Goal: Information Seeking & Learning: Learn about a topic

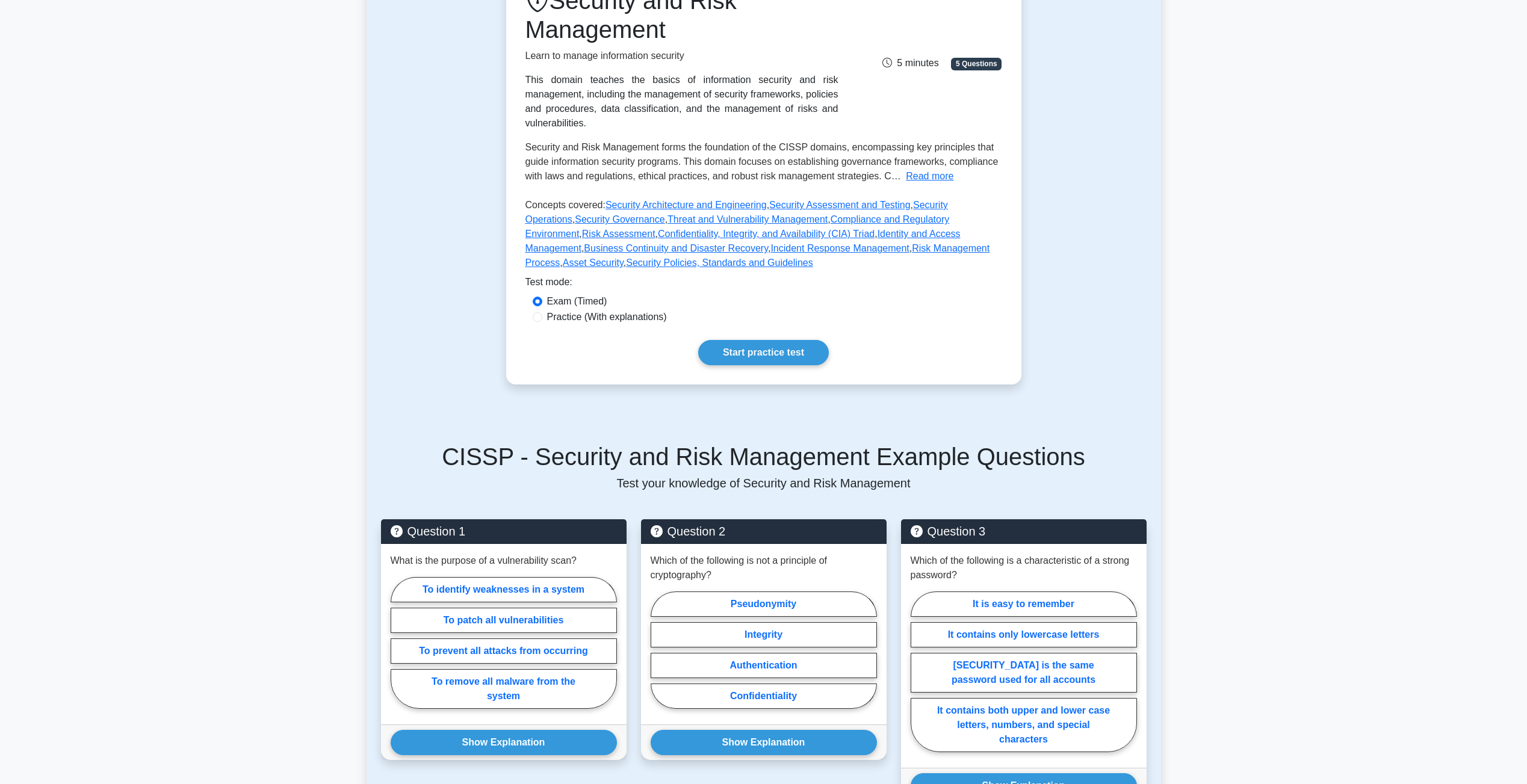
scroll to position [438, 0]
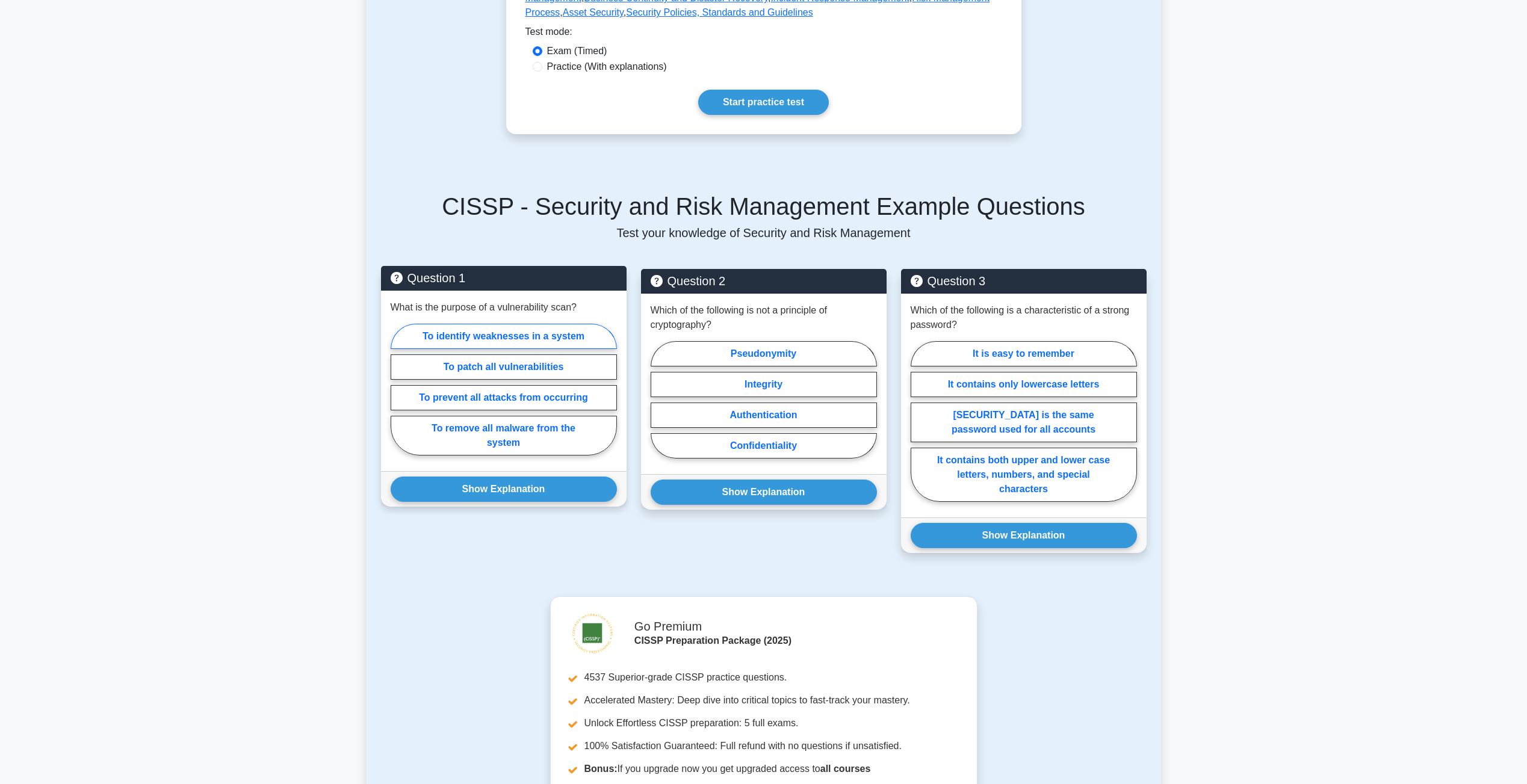
click at [552, 349] on label "To identify weaknesses in a system" at bounding box center [503, 336] width 226 height 25
click at [398, 390] on input "To identify weaknesses in a system" at bounding box center [394, 394] width 8 height 8
radio input "true"
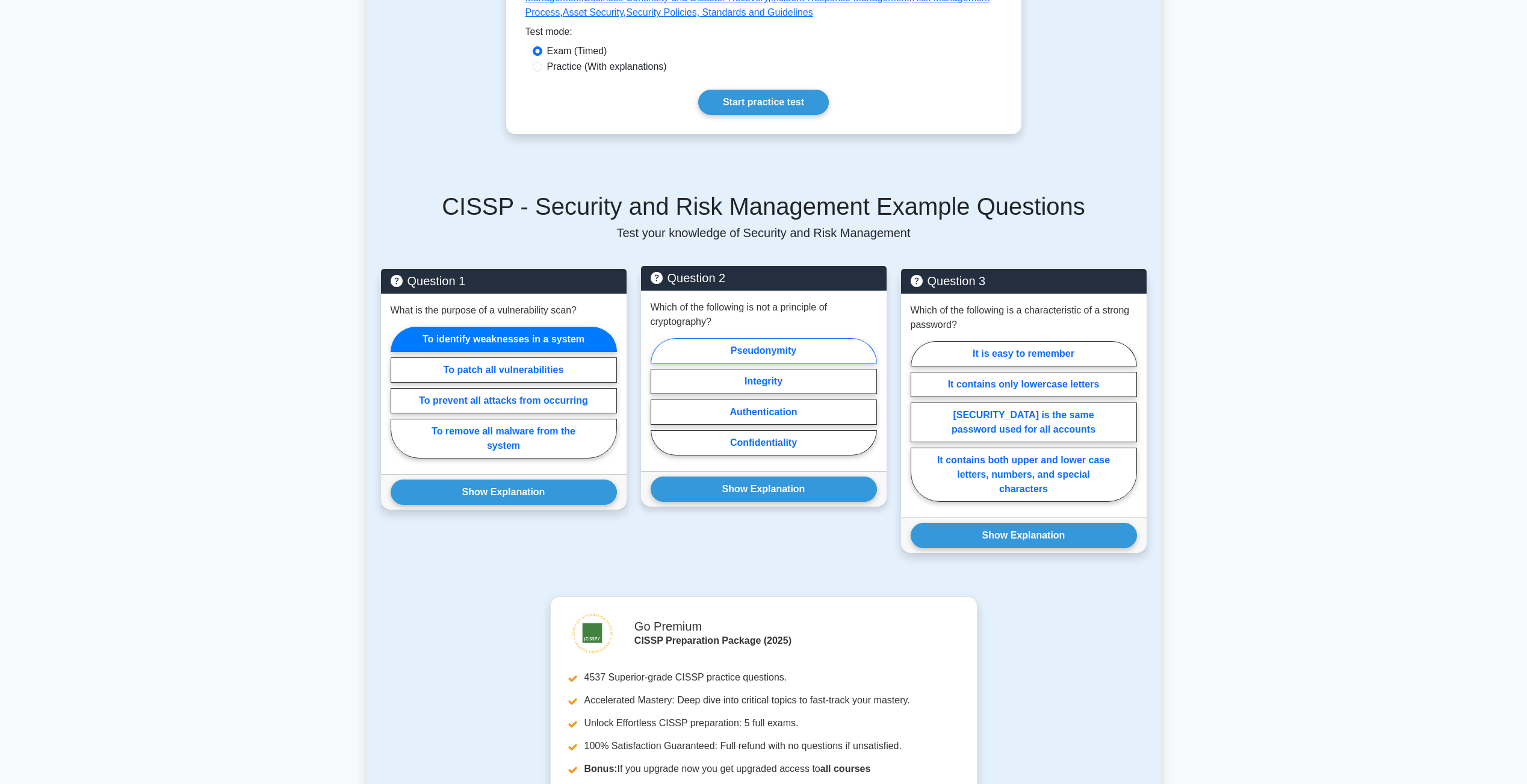
click at [740, 362] on label "Pseudonymity" at bounding box center [764, 351] width 226 height 25
click at [659, 397] on input "Pseudonymity" at bounding box center [655, 401] width 8 height 8
radio input "true"
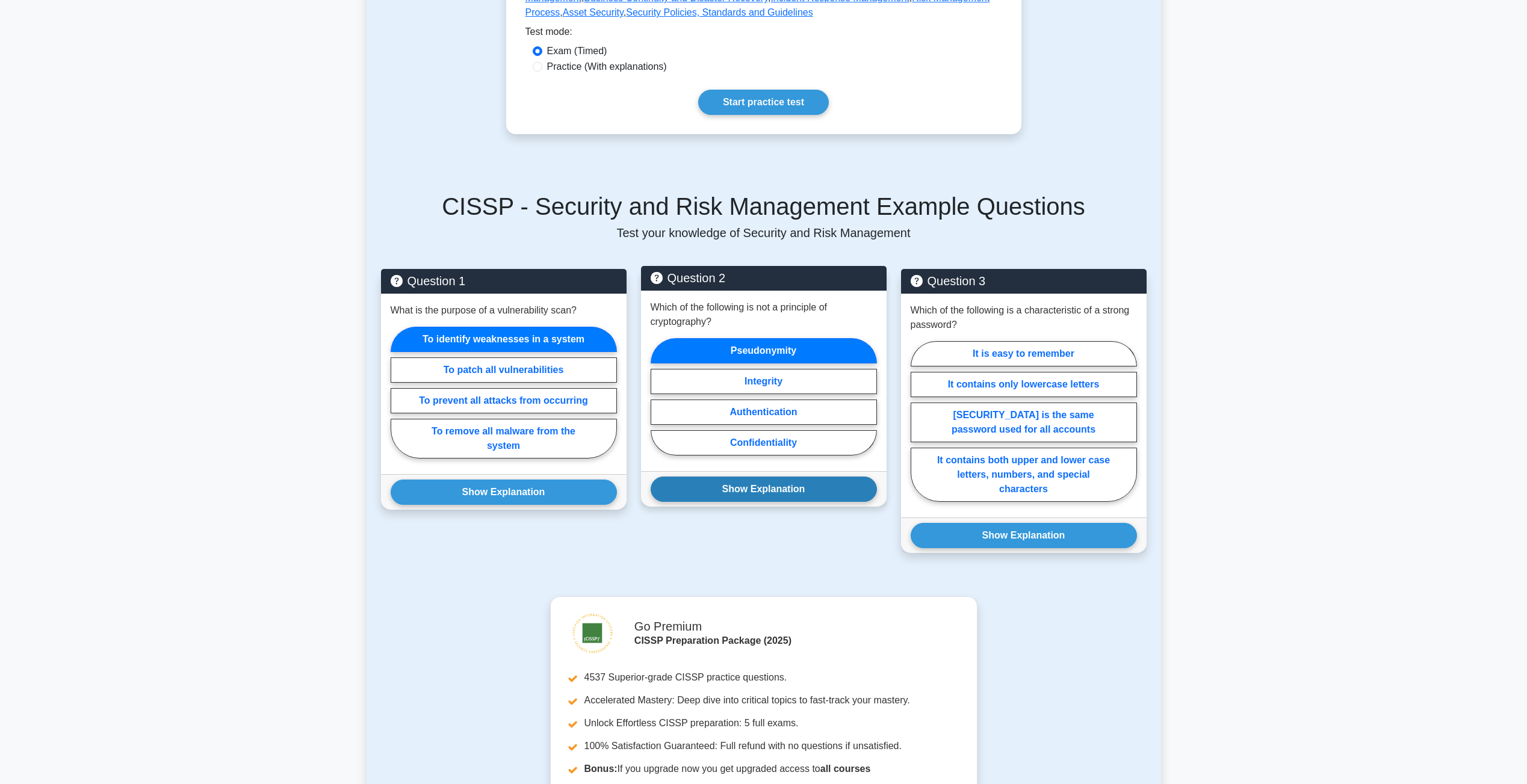
click at [766, 502] on button "Show Explanation" at bounding box center [764, 489] width 226 height 25
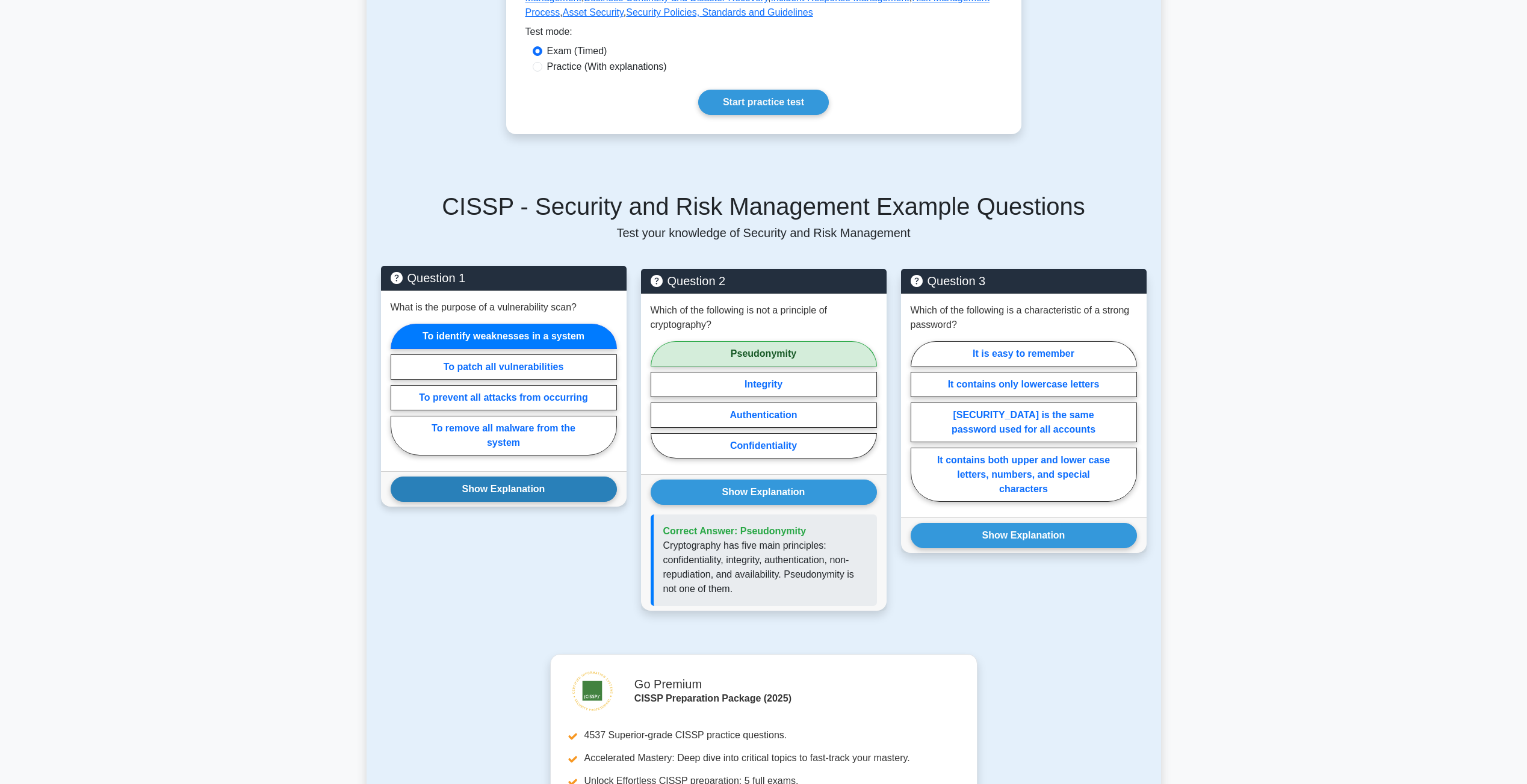
click at [531, 502] on button "Show Explanation" at bounding box center [503, 489] width 226 height 25
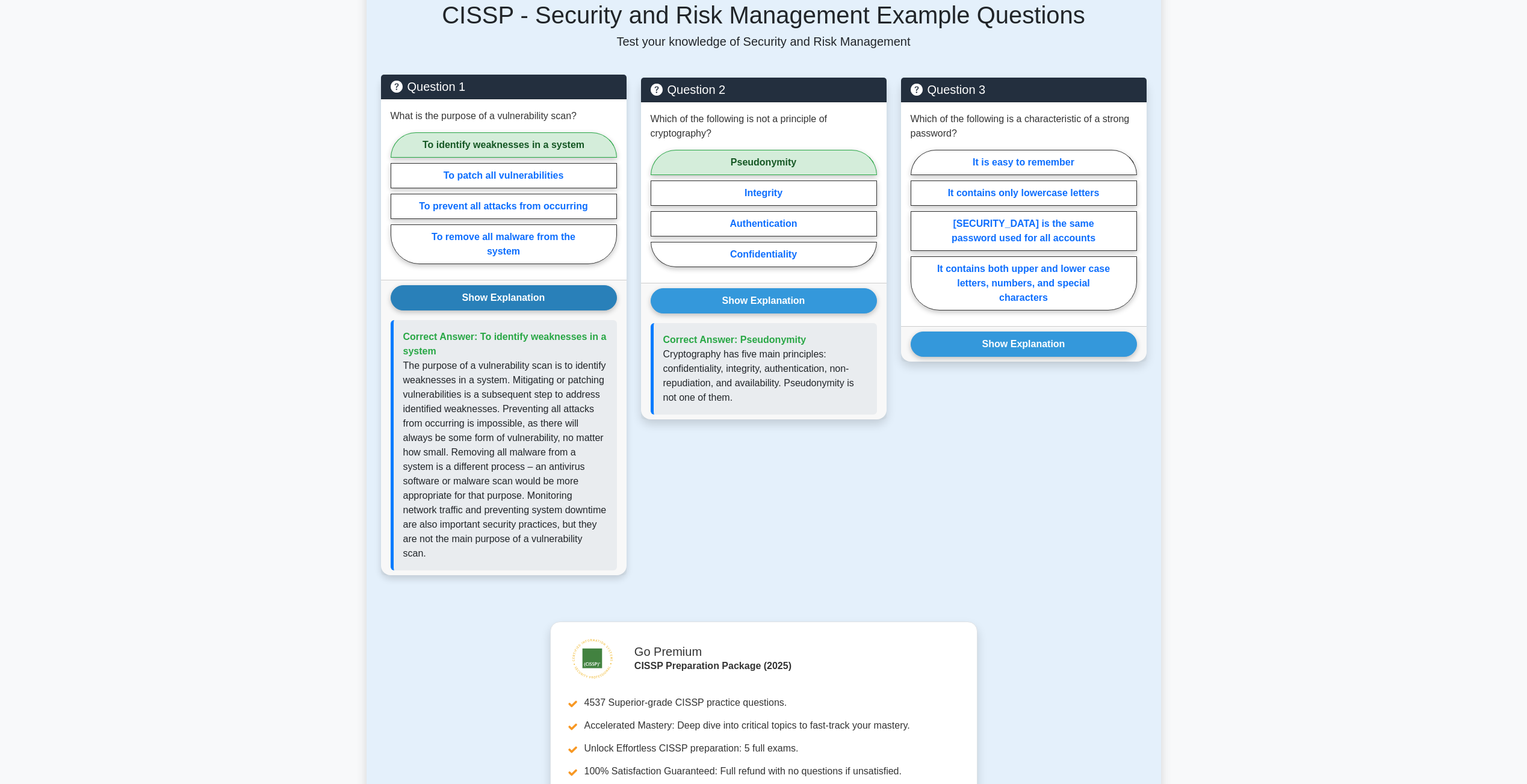
scroll to position [441, 0]
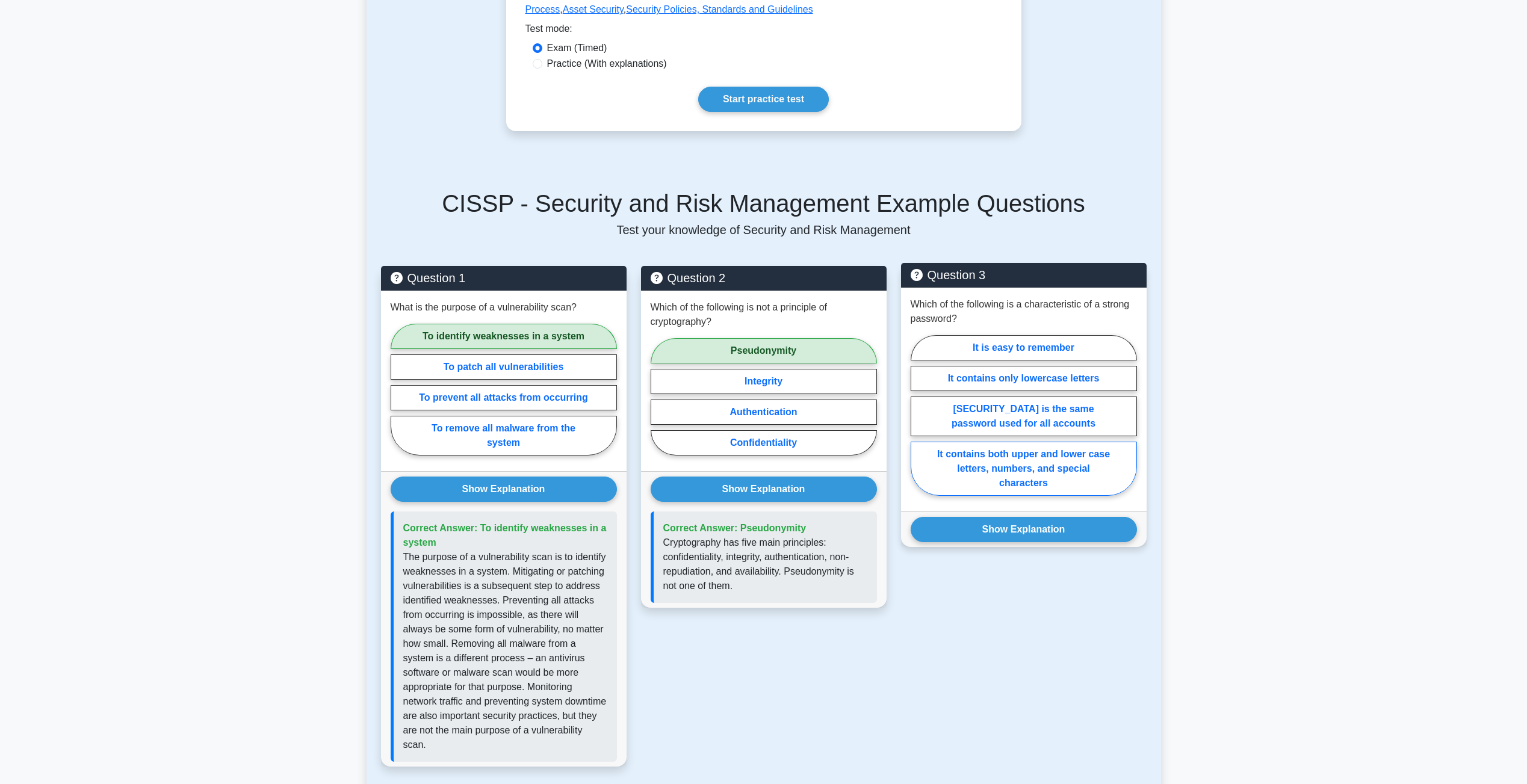
click at [1017, 491] on label "It contains both upper and lower case letters, numbers, and special characters" at bounding box center [1023, 469] width 226 height 54
click at [918, 423] on input "It contains both upper and lower case letters, numbers, and special characters" at bounding box center [914, 419] width 8 height 8
radio input "true"
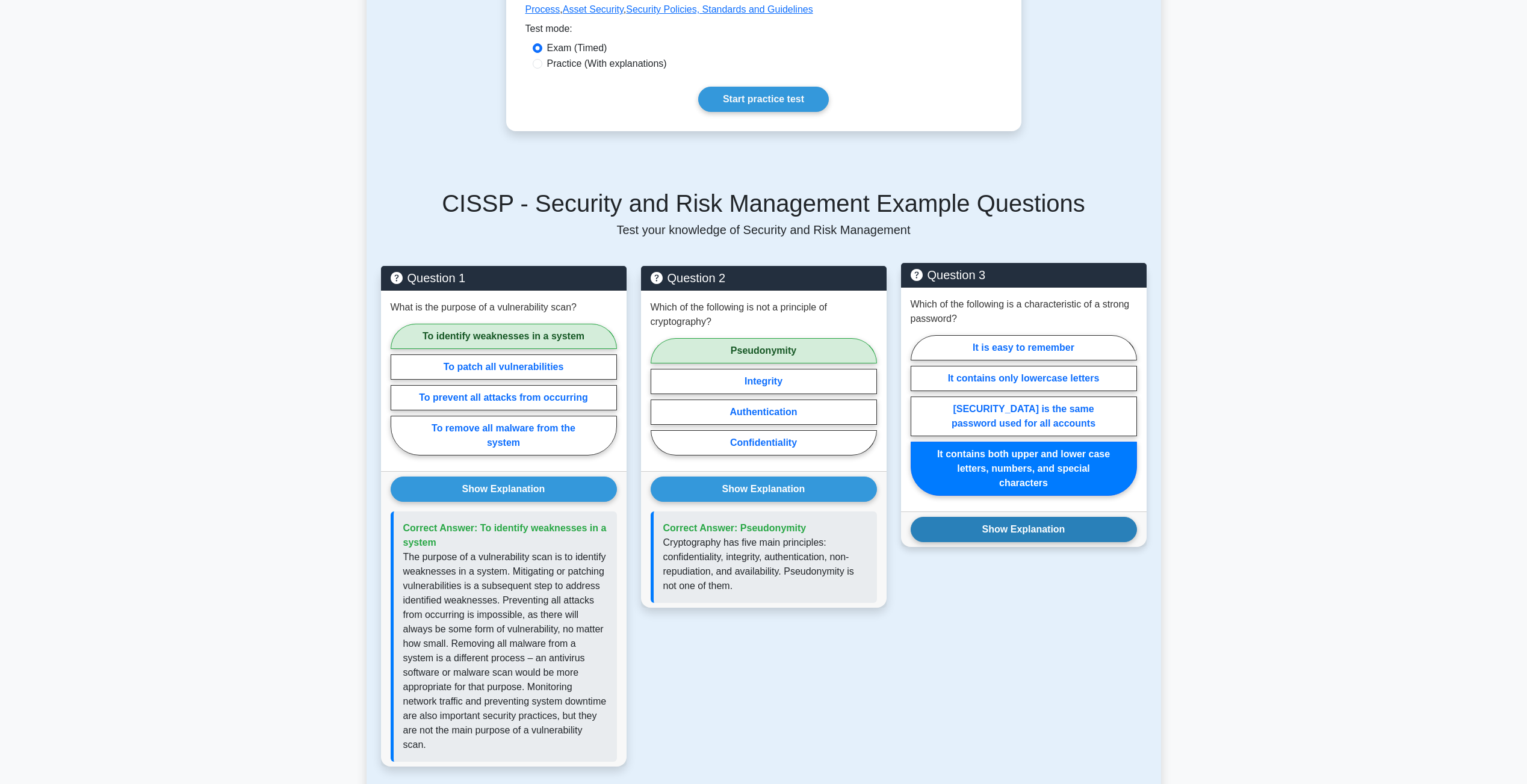
click at [1023, 542] on button "Show Explanation" at bounding box center [1023, 529] width 226 height 25
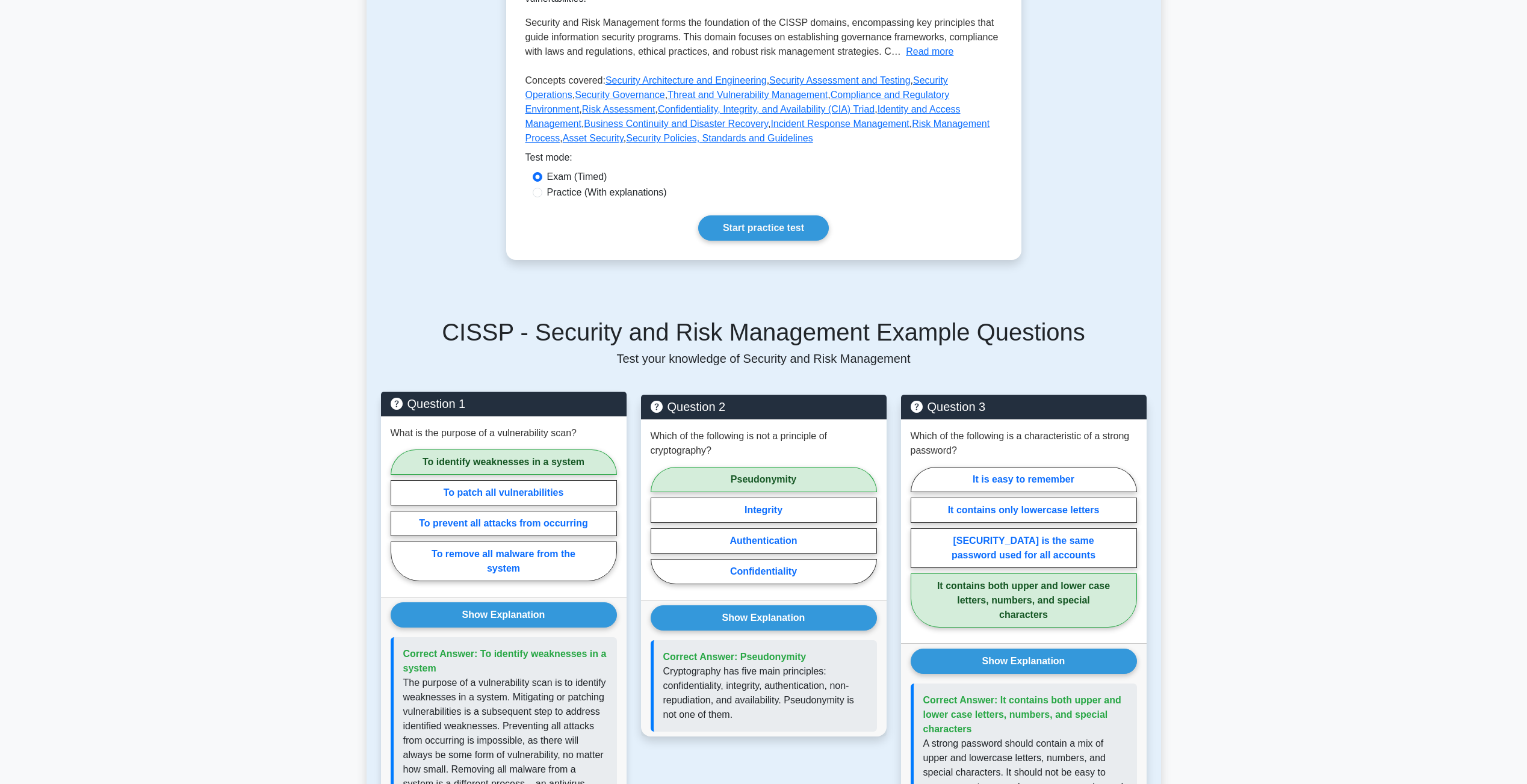
scroll to position [0, 0]
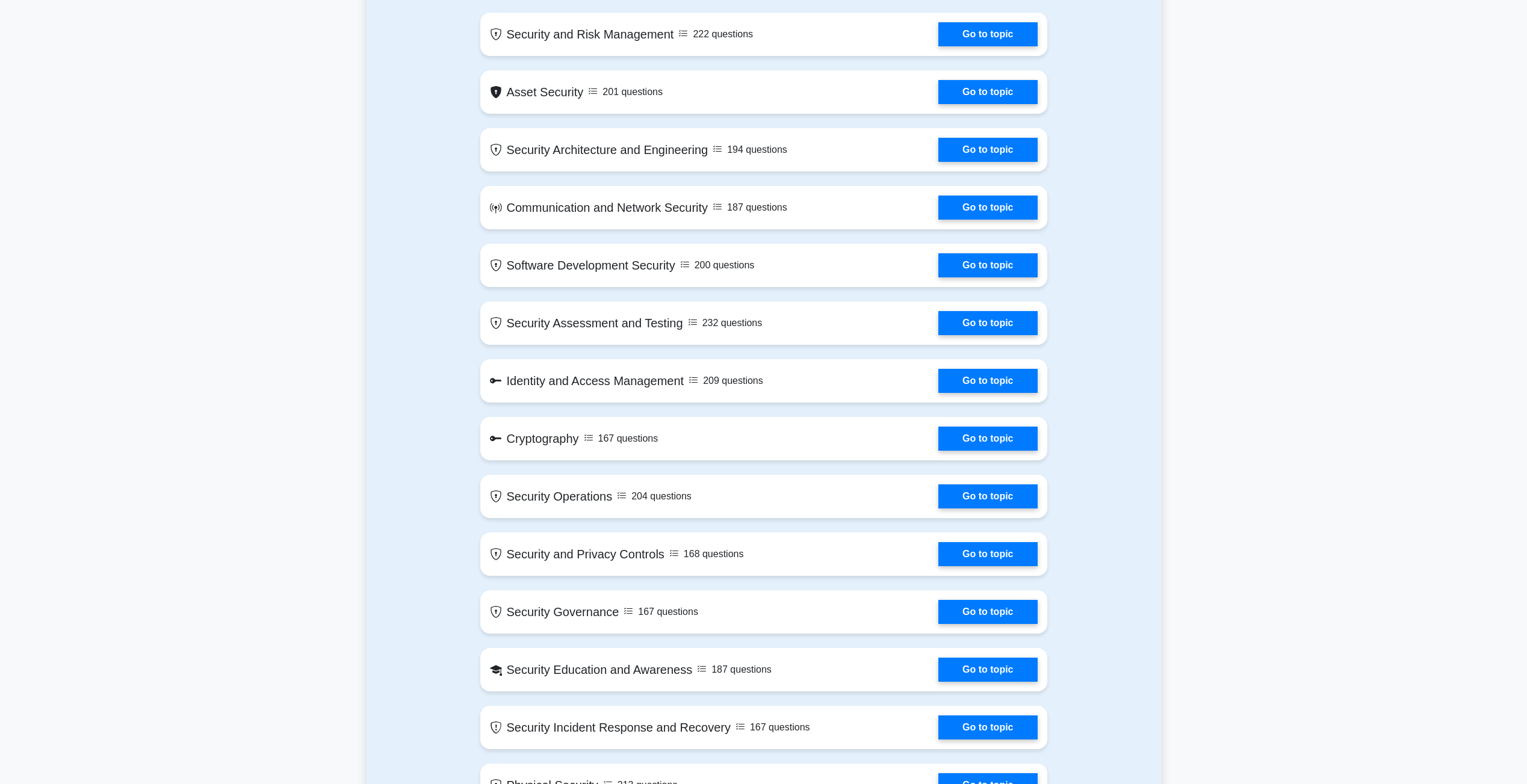
scroll to position [382, 0]
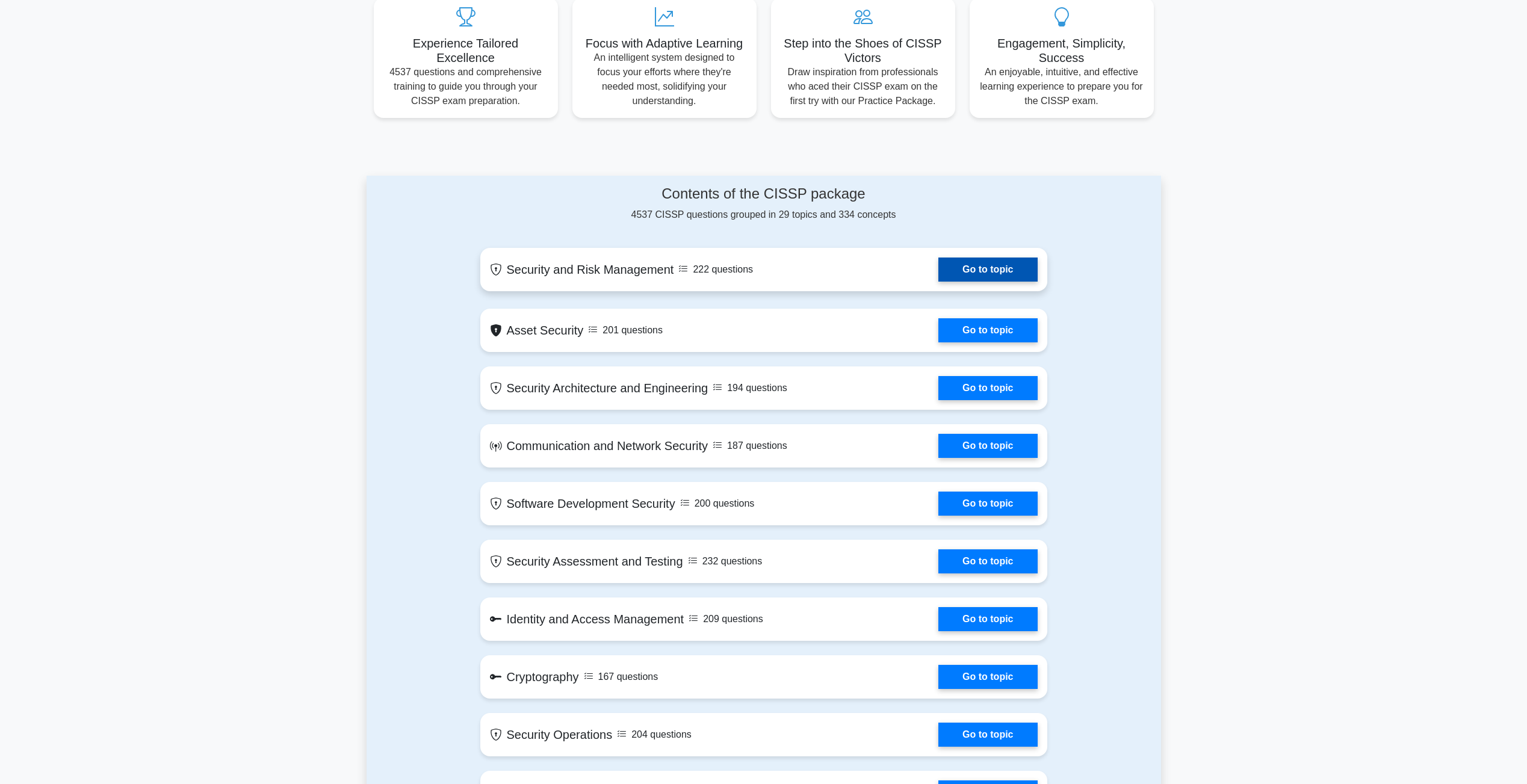
click at [954, 281] on link "Go to topic" at bounding box center [988, 270] width 99 height 24
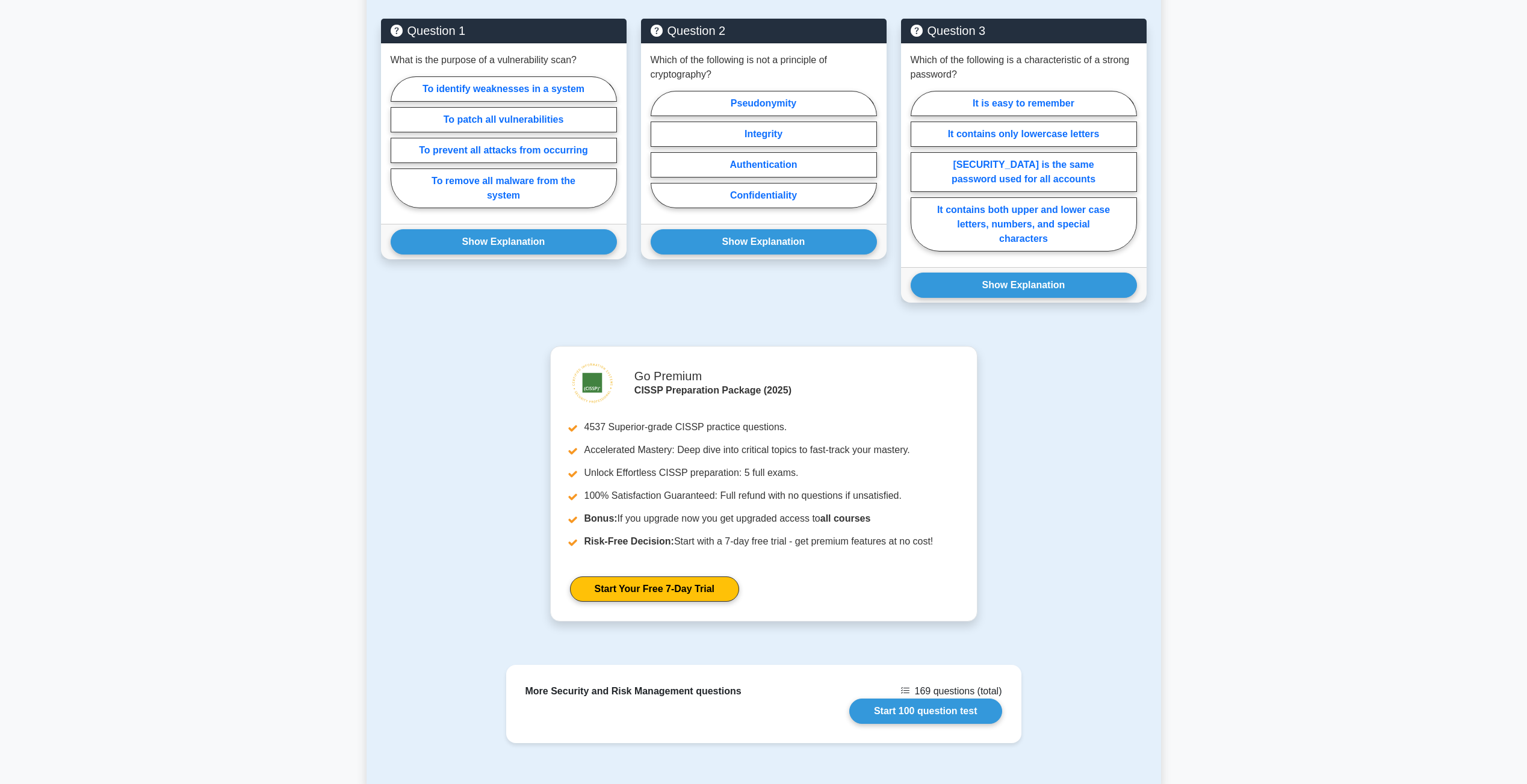
scroll to position [866, 0]
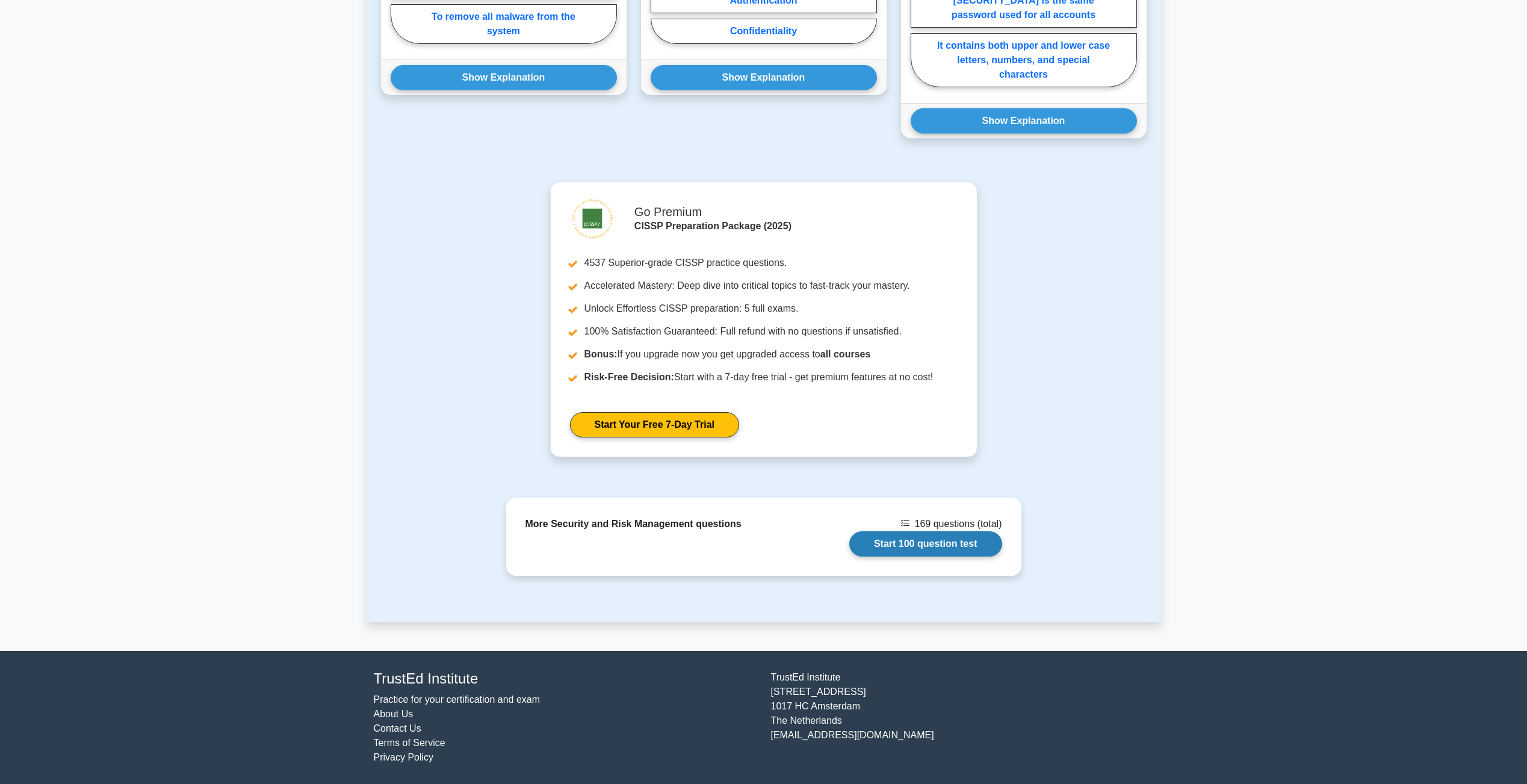
click at [954, 553] on link "Start 100 question test" at bounding box center [926, 544] width 153 height 25
